Goal: Task Accomplishment & Management: Manage account settings

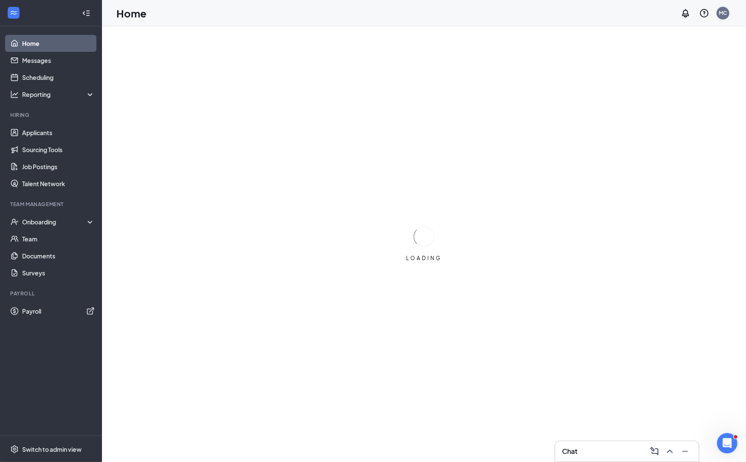
click at [720, 13] on div "MC" at bounding box center [724, 12] width 8 height 7
click at [659, 77] on link "Account settings" at bounding box center [681, 75] width 92 height 9
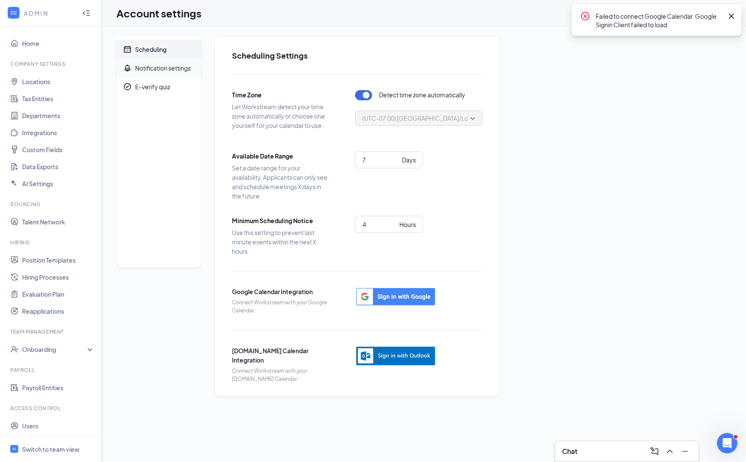
click at [184, 73] on span "Notification settings" at bounding box center [165, 68] width 60 height 19
